Goal: Complete application form: Complete application form

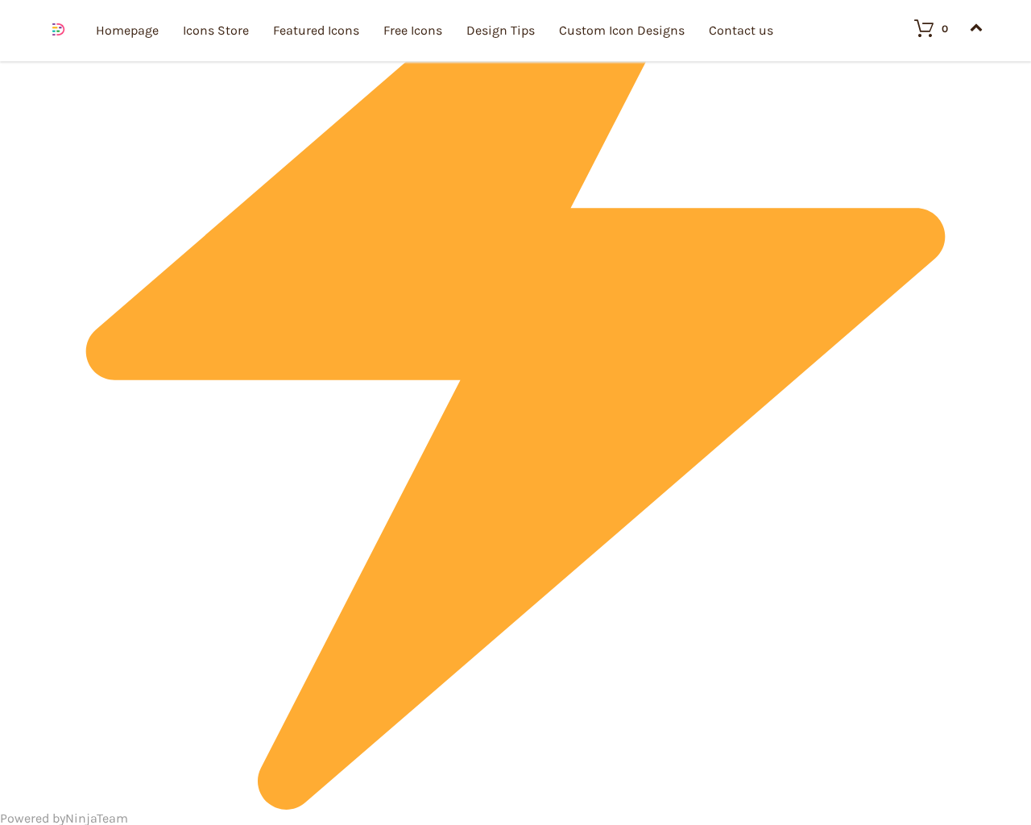
scroll to position [4842, 0]
type input "1"
type input "20"
checkbox input "false"
type input "KfnqDuxw"
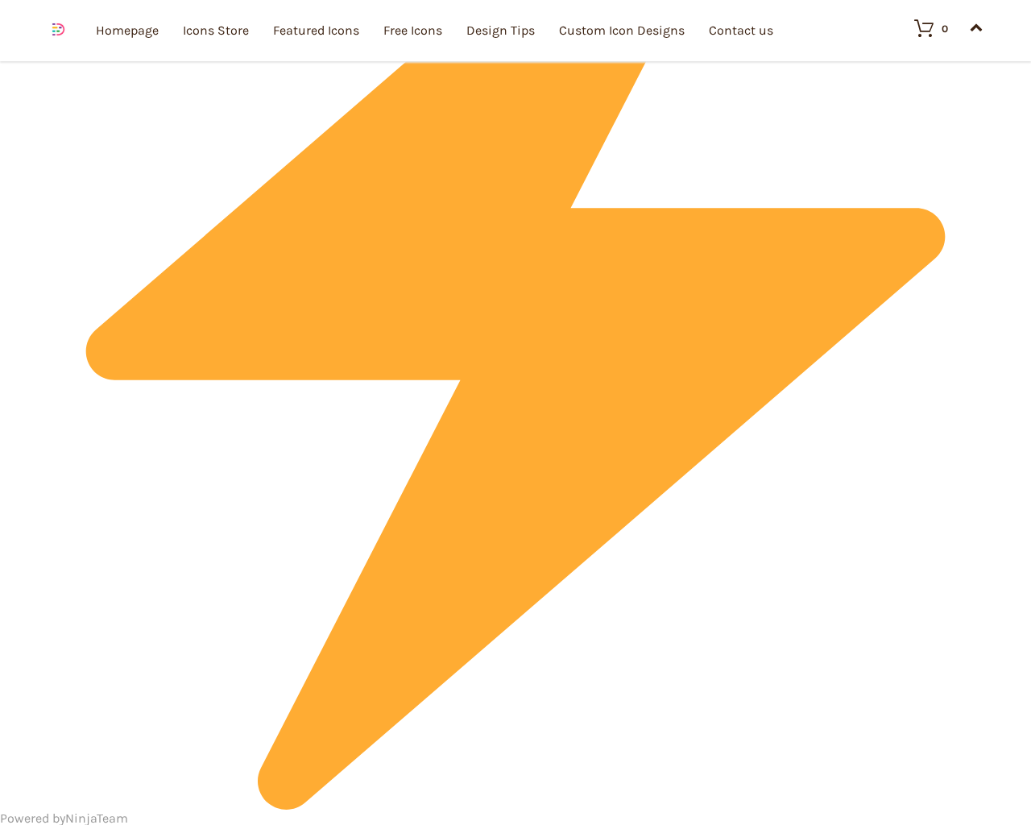
type input "[EMAIL_ADDRESS][DOMAIN_NAME]"
checkbox input "false"
select select "dark"
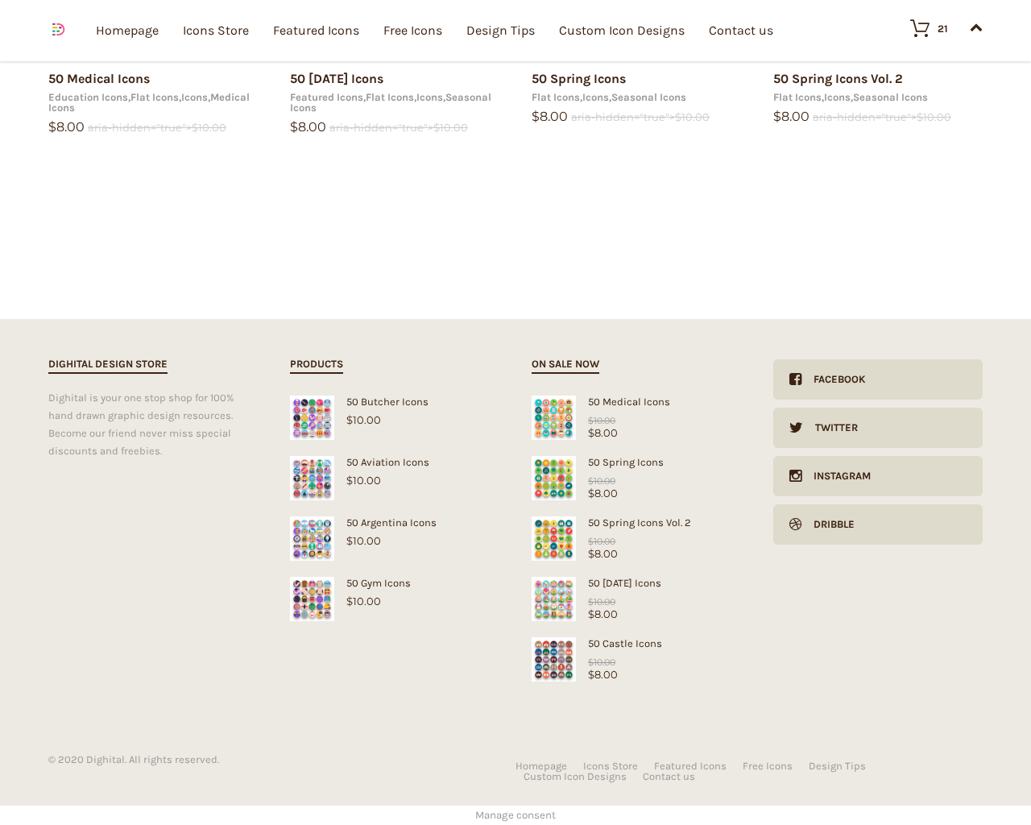
scroll to position [2630, 0]
